Goal: Task Accomplishment & Management: Manage account settings

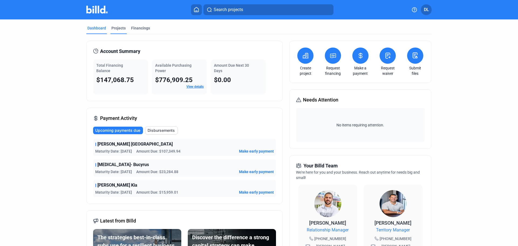
click at [117, 26] on div "Projects" at bounding box center [118, 27] width 14 height 5
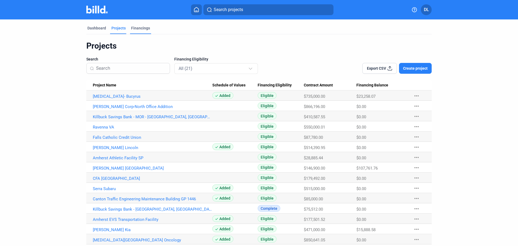
click at [142, 29] on div "Financings" at bounding box center [140, 27] width 19 height 5
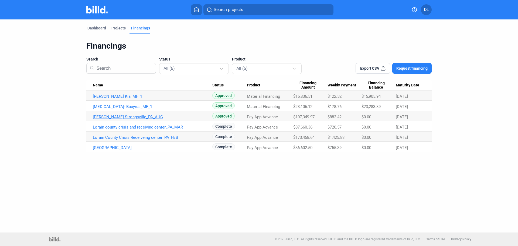
click at [118, 118] on link "[PERSON_NAME] Strongsville_PA_AUG" at bounding box center [152, 116] width 119 height 5
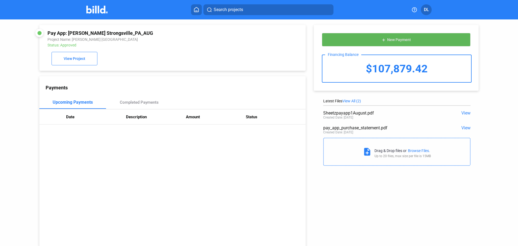
click at [399, 36] on button "add New Payment" at bounding box center [396, 39] width 149 height 13
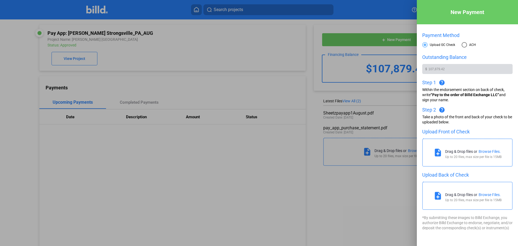
click at [464, 45] on span at bounding box center [463, 44] width 5 height 5
click at [464, 45] on input "ACH" at bounding box center [463, 44] width 5 height 5
radio input "true"
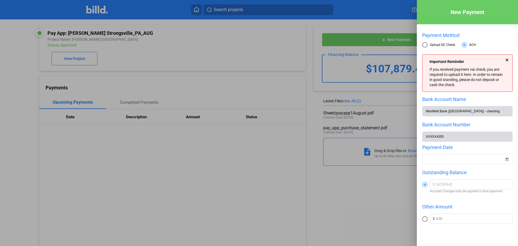
click at [366, 210] on div at bounding box center [259, 123] width 518 height 246
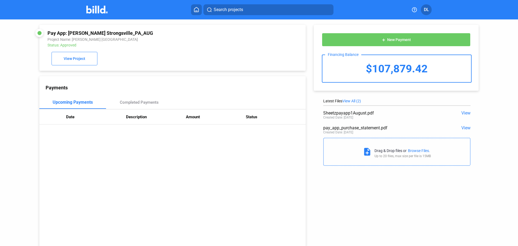
click at [198, 9] on icon at bounding box center [196, 9] width 5 height 5
